Goal: Information Seeking & Learning: Find specific fact

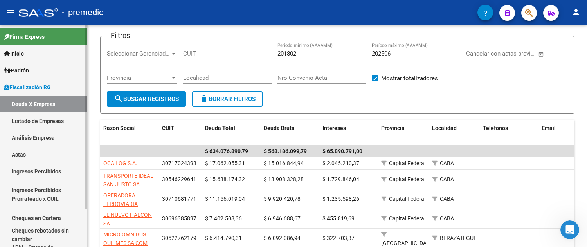
scroll to position [43, 0]
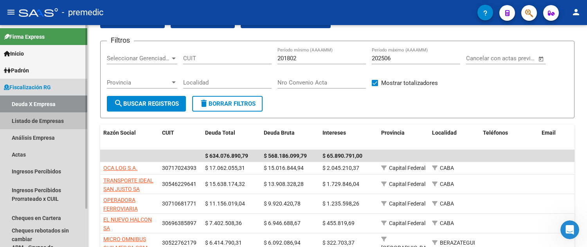
click at [27, 122] on link "Listado de Empresas" at bounding box center [43, 120] width 87 height 17
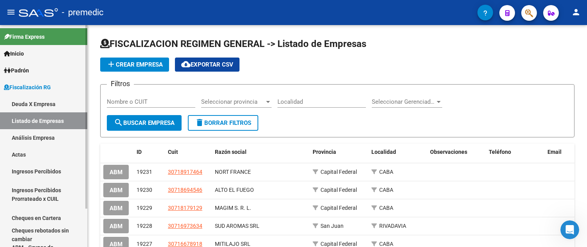
click at [57, 132] on link "Análisis Empresa" at bounding box center [43, 137] width 87 height 17
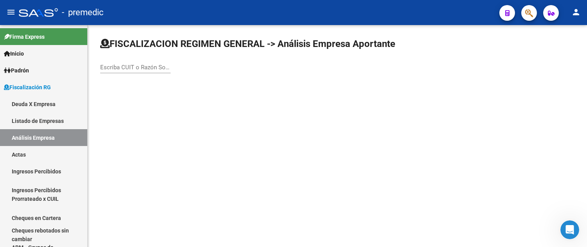
click at [134, 64] on input "Escriba CUIT o Razón Social para buscar" at bounding box center [135, 67] width 70 height 7
type input "maguncia"
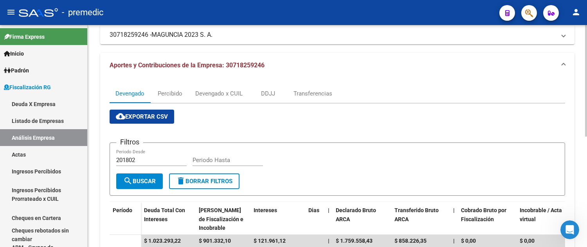
scroll to position [130, 0]
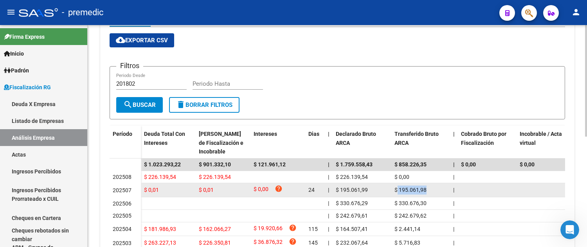
drag, startPoint x: 397, startPoint y: 186, endPoint x: 427, endPoint y: 186, distance: 29.3
click at [427, 186] on div "$ 195.061,98" at bounding box center [420, 189] width 52 height 9
copy span "195.061,98"
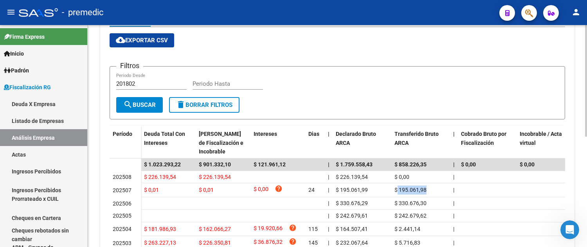
scroll to position [87, 0]
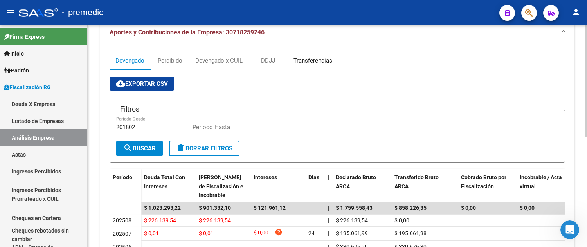
click at [295, 67] on div "Transferencias" at bounding box center [312, 60] width 50 height 19
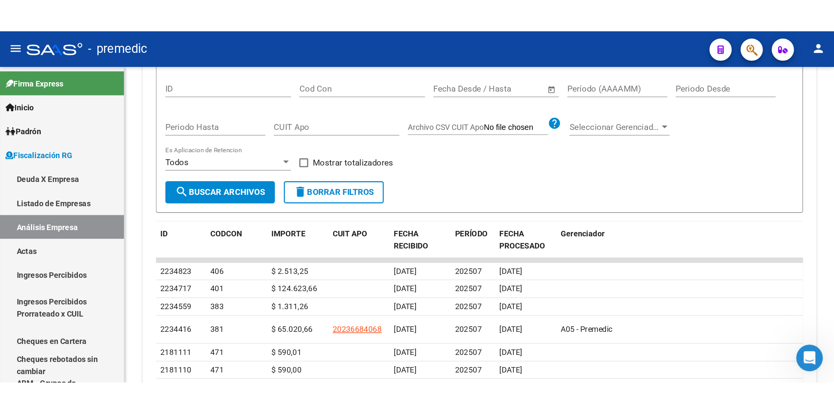
scroll to position [79, 0]
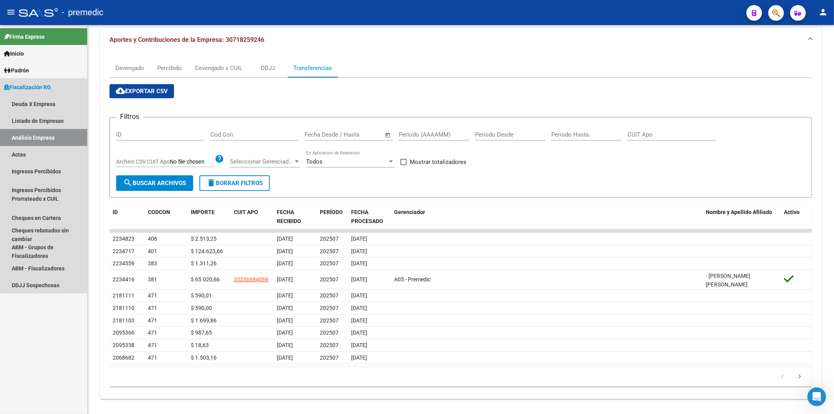
click at [60, 136] on link "Análisis Empresa" at bounding box center [43, 137] width 87 height 17
click at [57, 149] on link "Actas" at bounding box center [43, 154] width 87 height 17
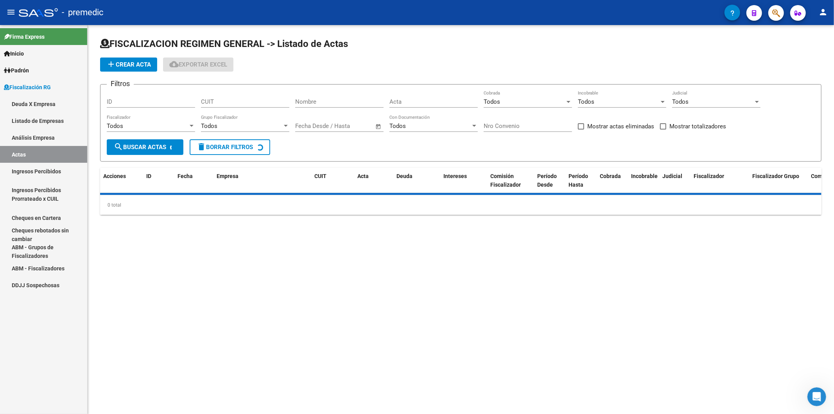
click at [48, 135] on link "Análisis Empresa" at bounding box center [43, 137] width 87 height 17
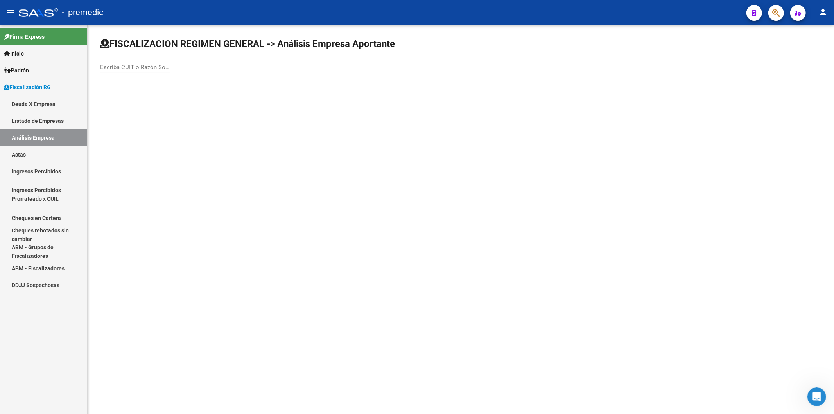
click at [108, 71] on div "Escriba CUIT o Razón Social para buscar" at bounding box center [135, 64] width 70 height 17
paste input "CALABRISELLA S.A."
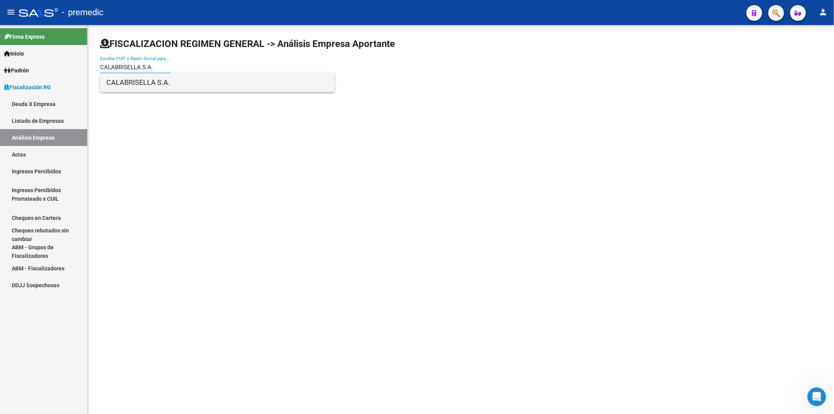
type input "CALABRISELLA S.A."
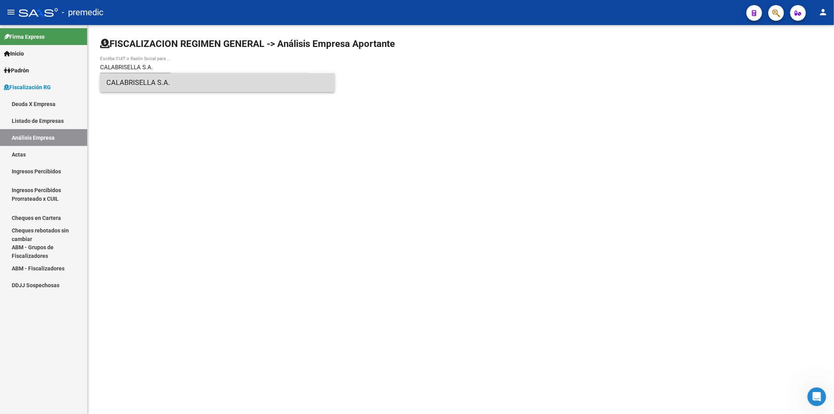
click at [172, 79] on span "CALABRISELLA S.A." at bounding box center [217, 82] width 222 height 19
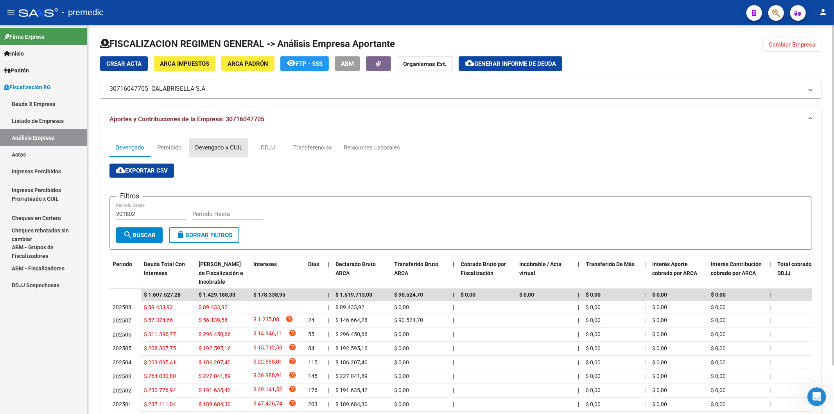
click at [245, 147] on div "Devengado x CUIL" at bounding box center [218, 147] width 59 height 19
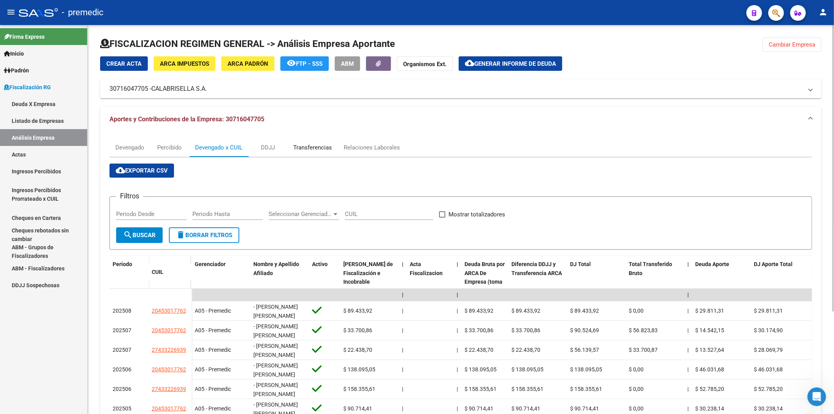
click at [303, 147] on div "Transferencias" at bounding box center [312, 147] width 39 height 9
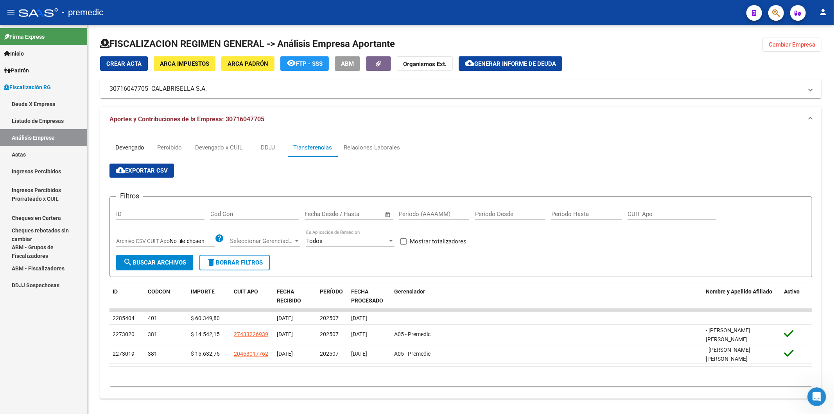
click at [133, 147] on div "Devengado" at bounding box center [129, 147] width 29 height 9
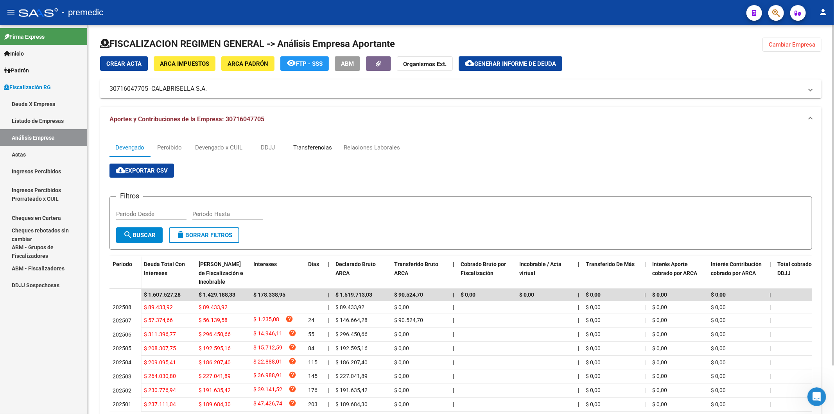
click at [307, 154] on div "Transferencias" at bounding box center [312, 147] width 50 height 19
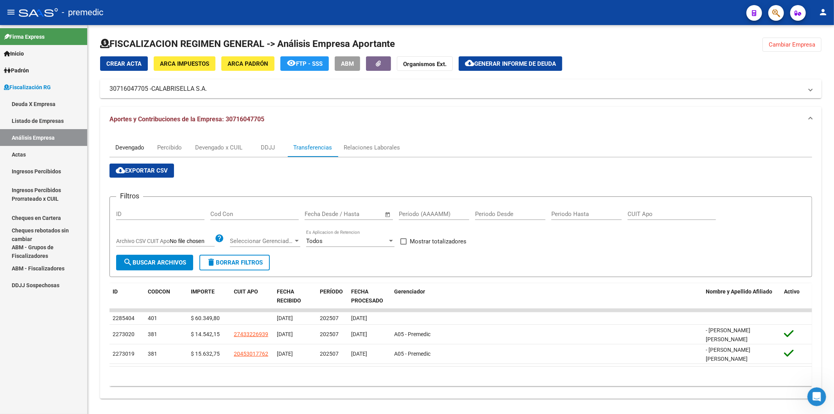
click at [131, 146] on div "Devengado" at bounding box center [129, 147] width 29 height 9
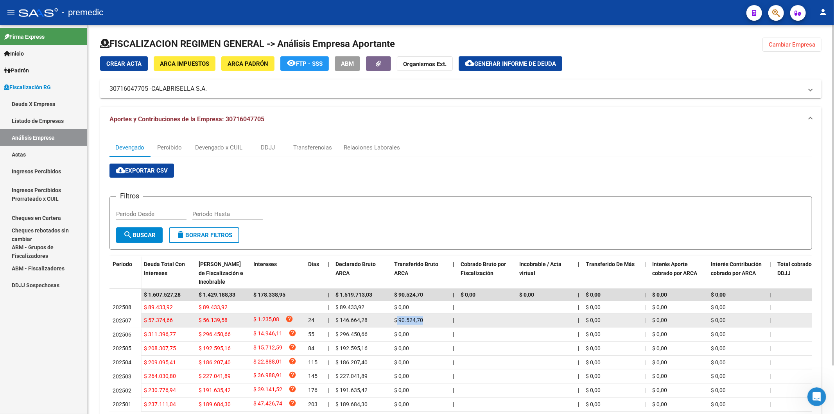
drag, startPoint x: 398, startPoint y: 319, endPoint x: 423, endPoint y: 319, distance: 25.0
click at [423, 246] on span "$ 90.524,70" at bounding box center [408, 320] width 29 height 6
copy span "90.524,70"
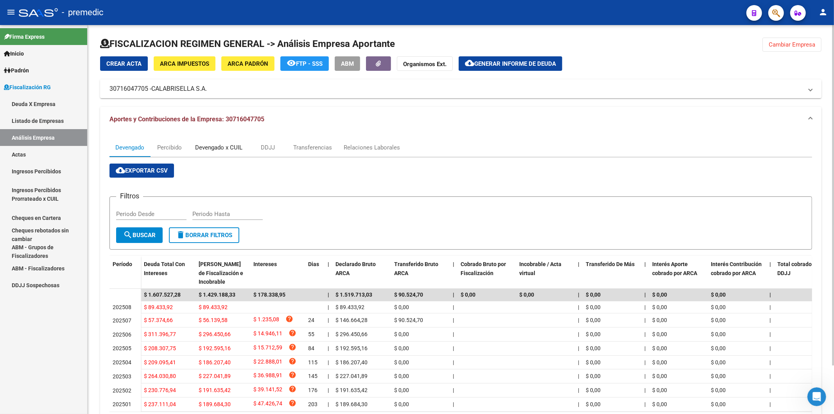
click at [215, 141] on div "Devengado x CUIL" at bounding box center [218, 147] width 59 height 19
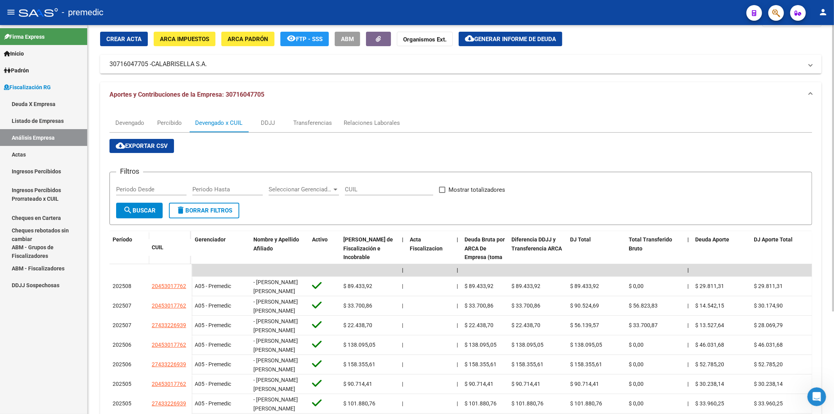
scroll to position [43, 0]
